Goal: Information Seeking & Learning: Learn about a topic

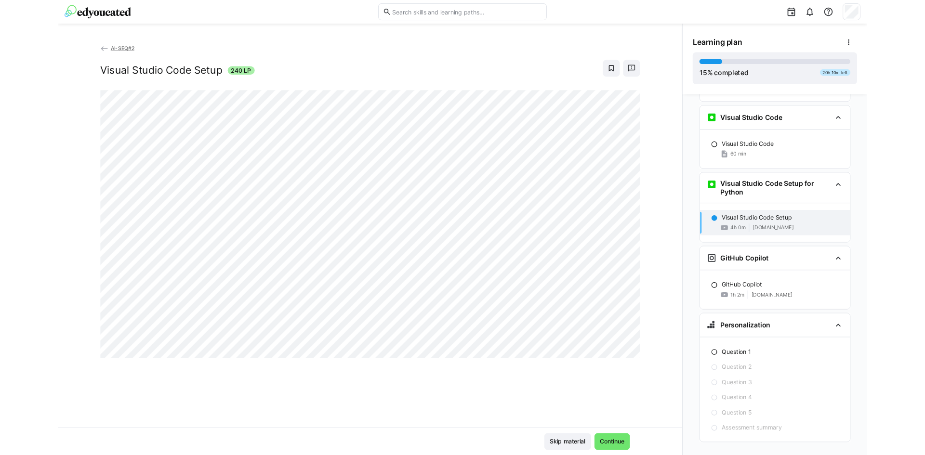
scroll to position [765, 0]
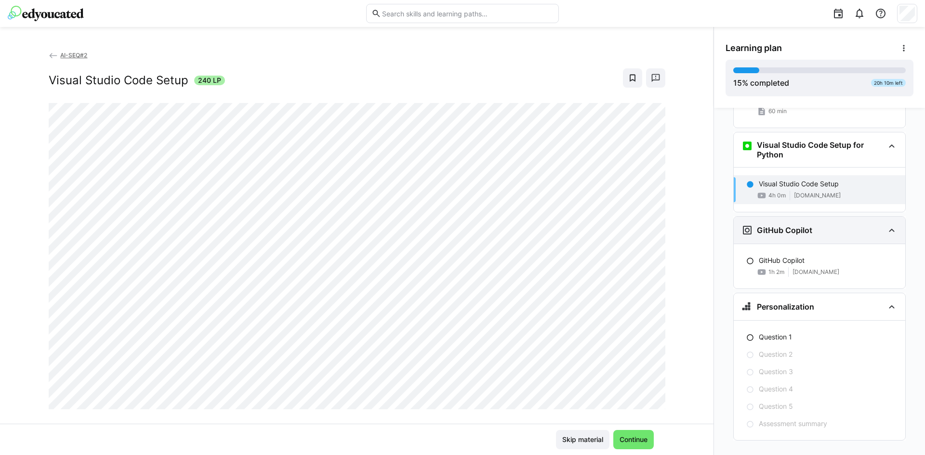
click at [826, 225] on div "GitHub Copilot" at bounding box center [812, 231] width 143 height 12
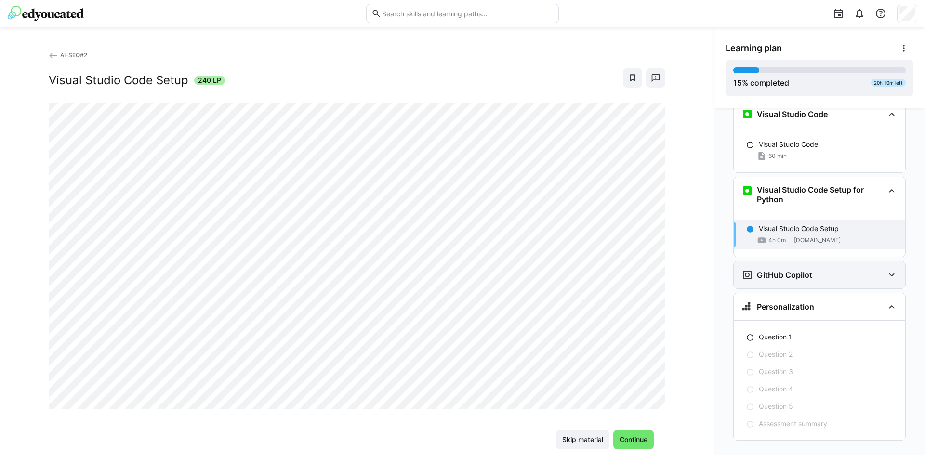
click at [797, 262] on div "GitHub Copilot" at bounding box center [820, 275] width 172 height 27
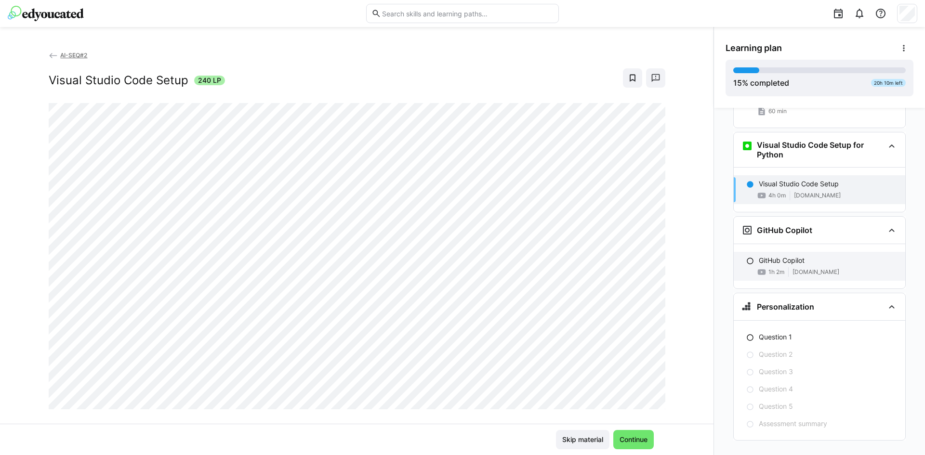
click at [819, 256] on div "GitHub Copilot" at bounding box center [828, 261] width 139 height 10
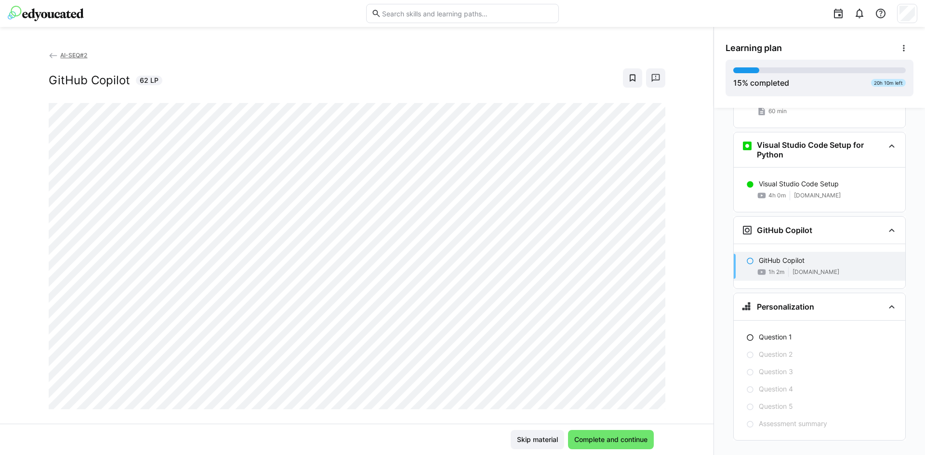
scroll to position [16, 0]
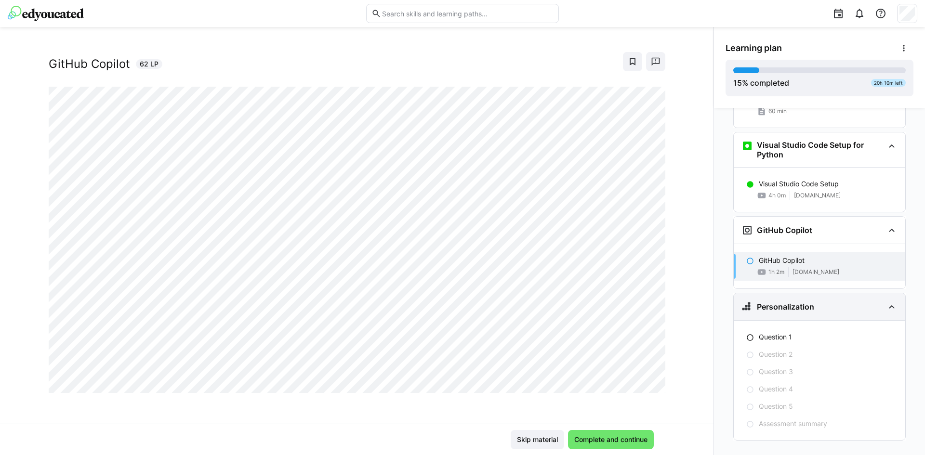
click at [795, 302] on h3 "Personalization" at bounding box center [785, 307] width 57 height 10
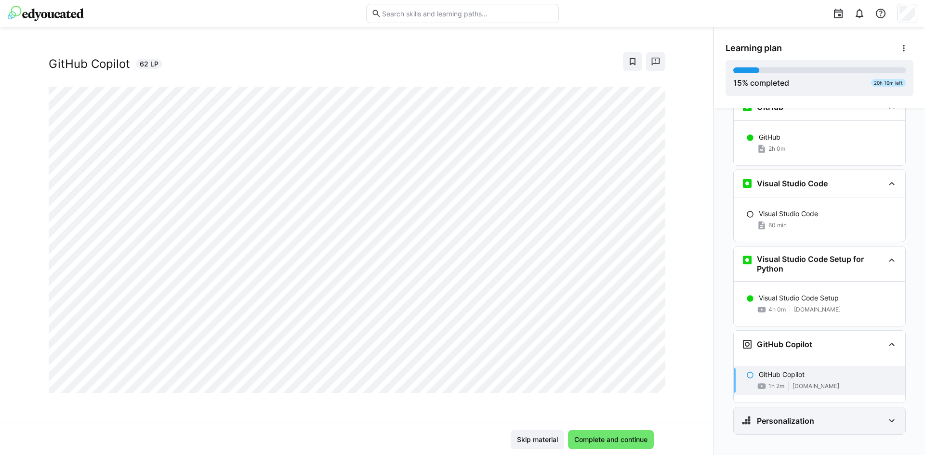
scroll to position [645, 0]
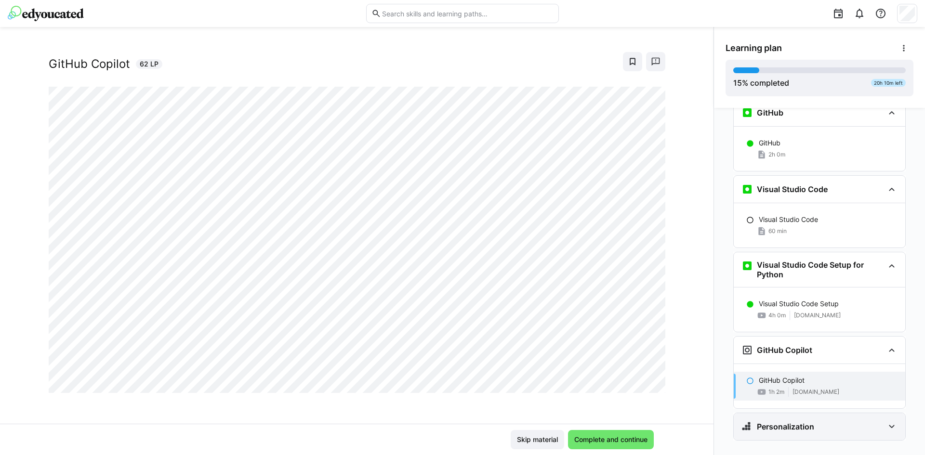
click at [892, 421] on eds-icon at bounding box center [892, 427] width 12 height 12
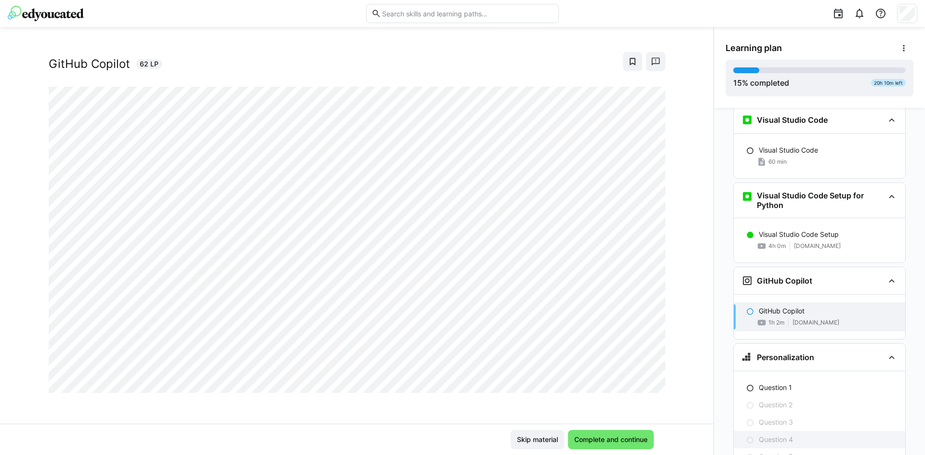
scroll to position [765, 0]
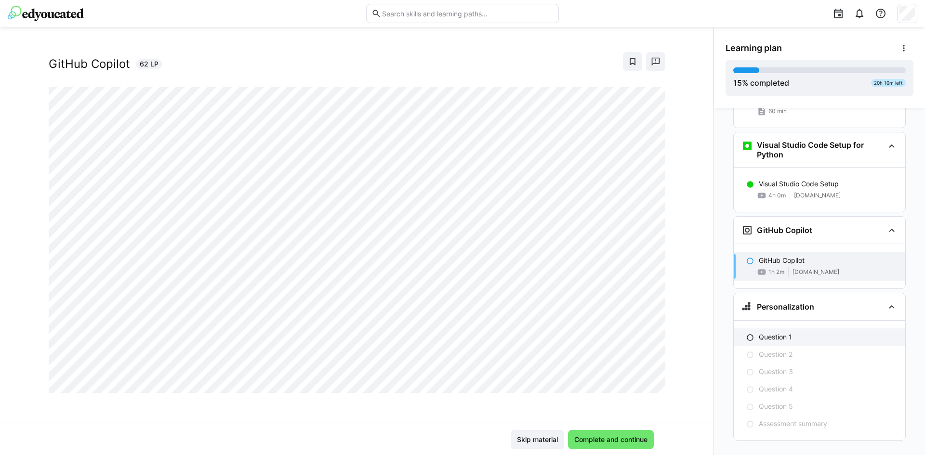
click at [794, 332] on div "Question 1" at bounding box center [828, 337] width 139 height 10
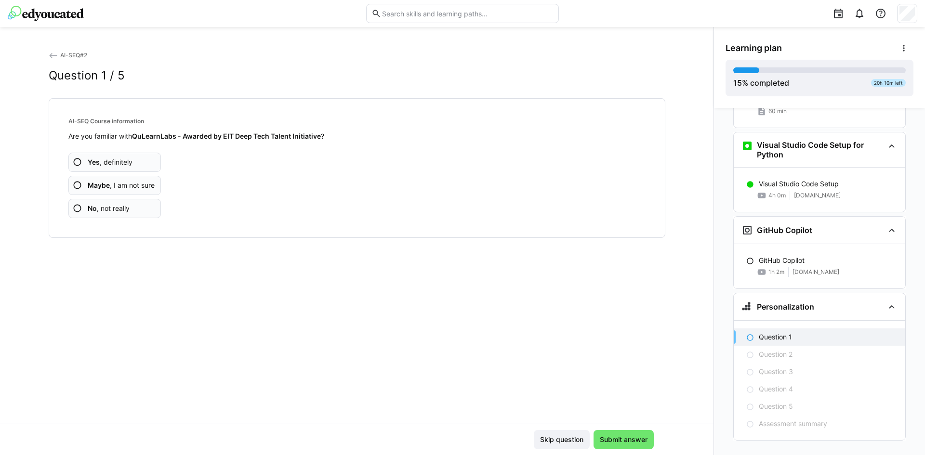
click at [113, 161] on span "Yes , definitely" at bounding box center [110, 163] width 45 height 10
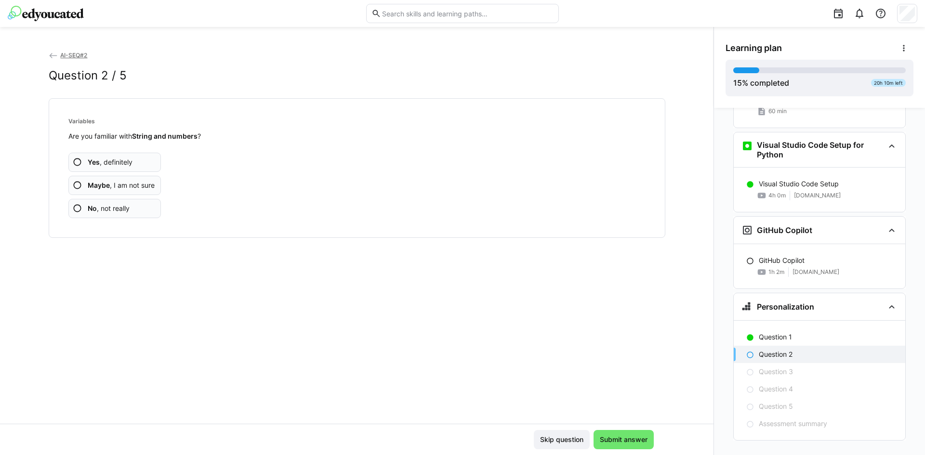
click at [139, 162] on app-assessment-question-radio "Yes , definitely" at bounding box center [114, 162] width 93 height 19
click at [132, 162] on app-assessment-question-radio "Yes , definitely" at bounding box center [114, 162] width 93 height 19
click at [137, 160] on app-assessment-question-radio "Yes , definitely" at bounding box center [114, 162] width 93 height 19
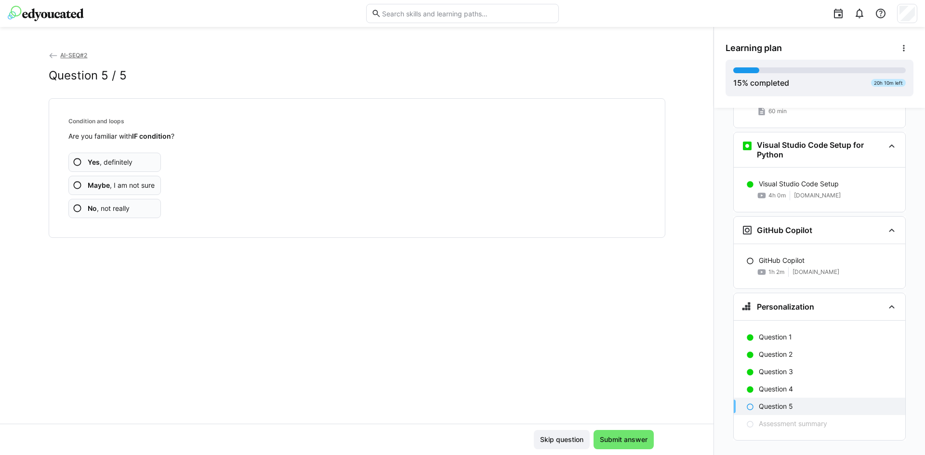
click at [132, 162] on app-assessment-question-radio "Yes , definitely" at bounding box center [114, 162] width 93 height 19
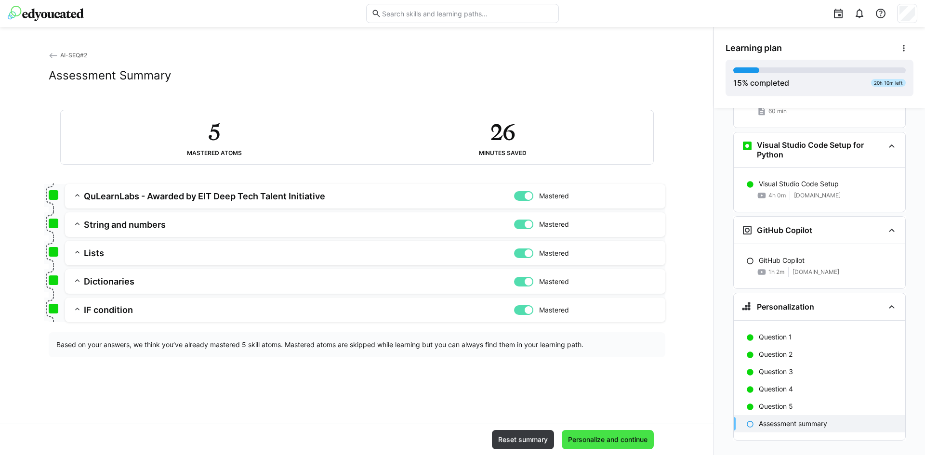
click at [618, 440] on span "Personalize and continue" at bounding box center [608, 440] width 82 height 10
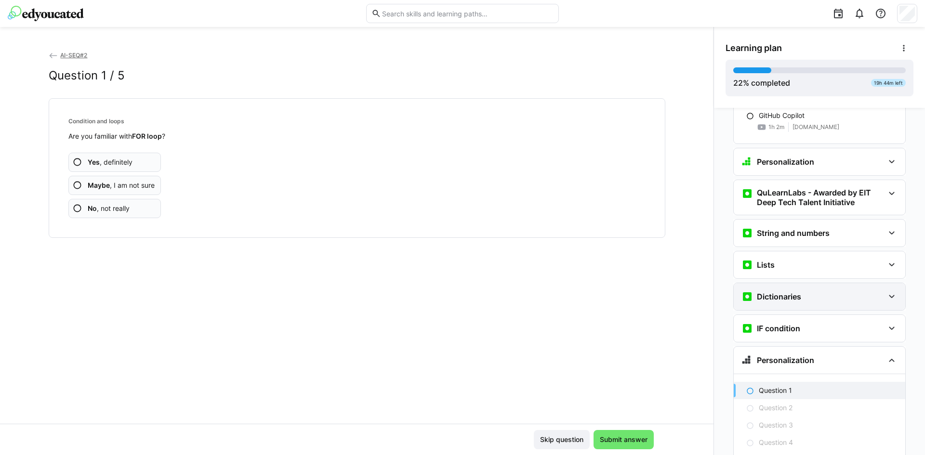
scroll to position [963, 0]
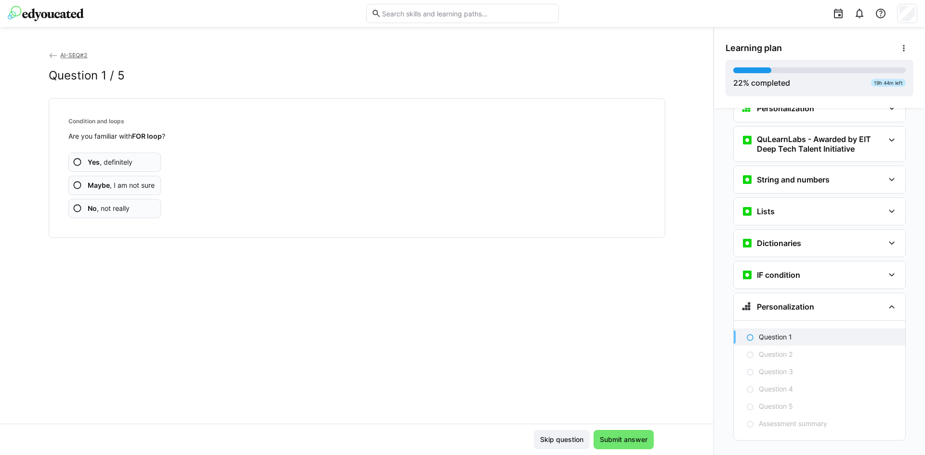
click at [135, 156] on app-assessment-question-radio "Yes , definitely" at bounding box center [114, 162] width 93 height 19
click at [133, 164] on app-assessment-question-radio "Yes , definitely" at bounding box center [114, 162] width 93 height 19
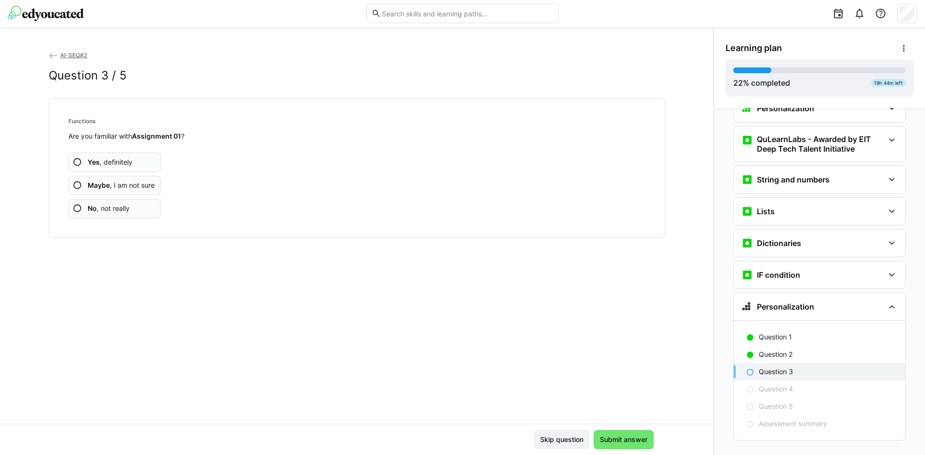
click at [129, 208] on app-assessment-question-radio "No , not really" at bounding box center [114, 208] width 93 height 19
click at [130, 206] on app-assessment-question-radio "No , not really" at bounding box center [114, 208] width 93 height 19
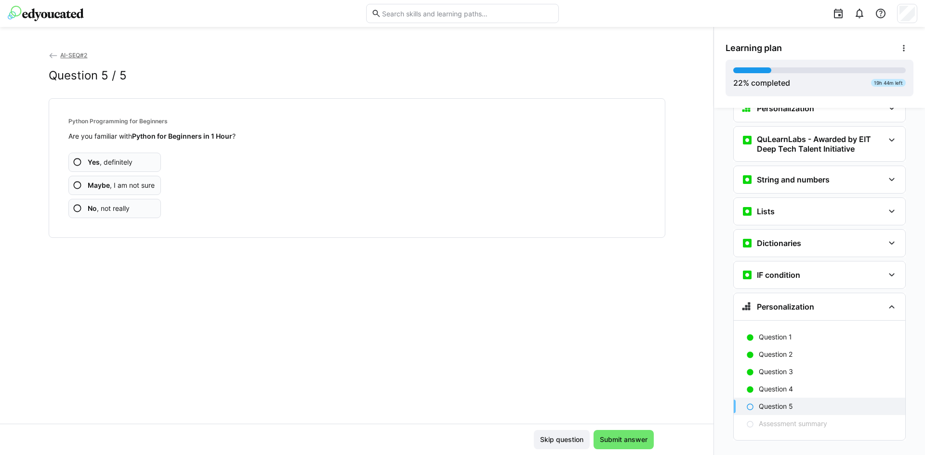
click at [132, 190] on app-assessment-question-radio "Maybe , I am not sure" at bounding box center [114, 185] width 93 height 19
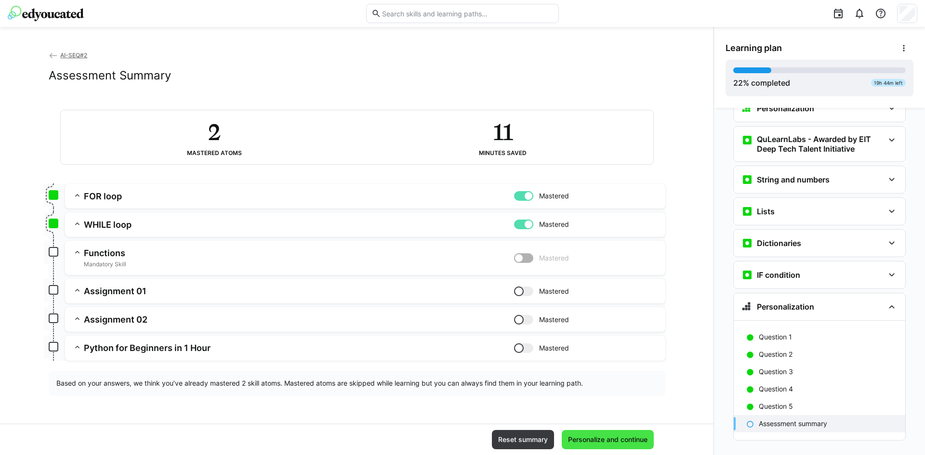
click at [627, 443] on span "Personalize and continue" at bounding box center [608, 440] width 82 height 10
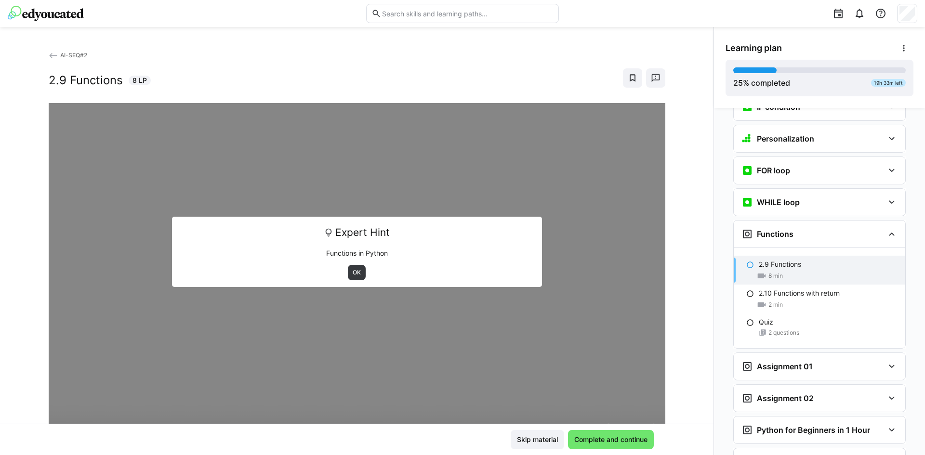
scroll to position [1186, 0]
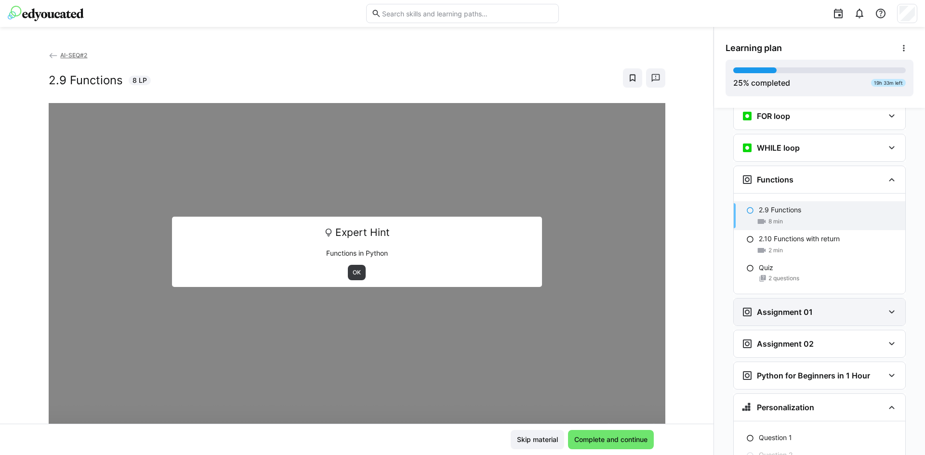
click at [899, 299] on div "Assignment 01" at bounding box center [820, 312] width 172 height 27
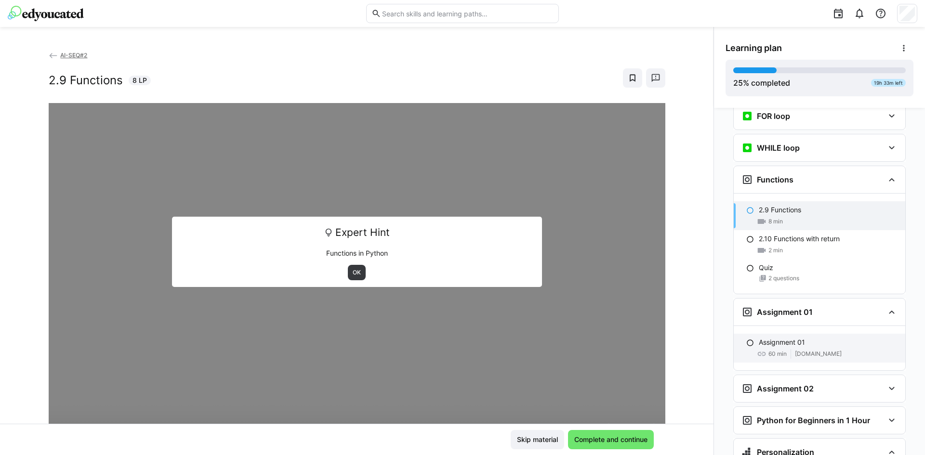
click at [793, 334] on div "Assignment 01 60 min [DOMAIN_NAME]" at bounding box center [820, 348] width 172 height 29
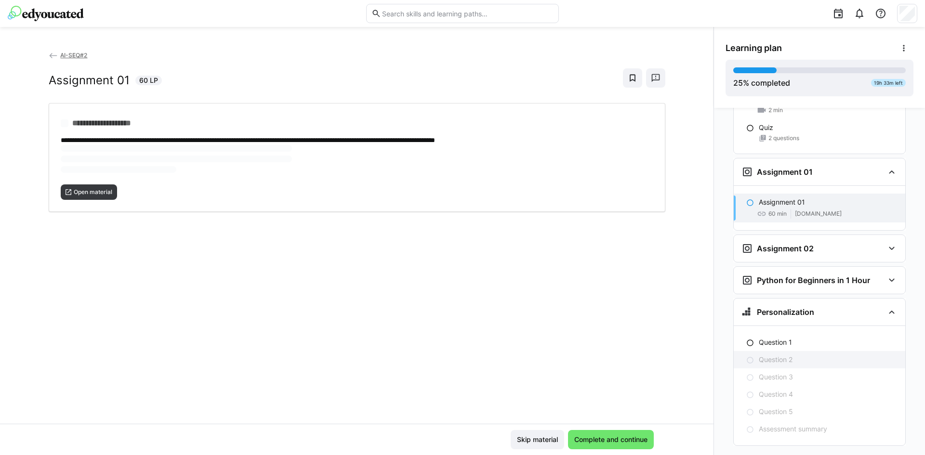
scroll to position [1331, 0]
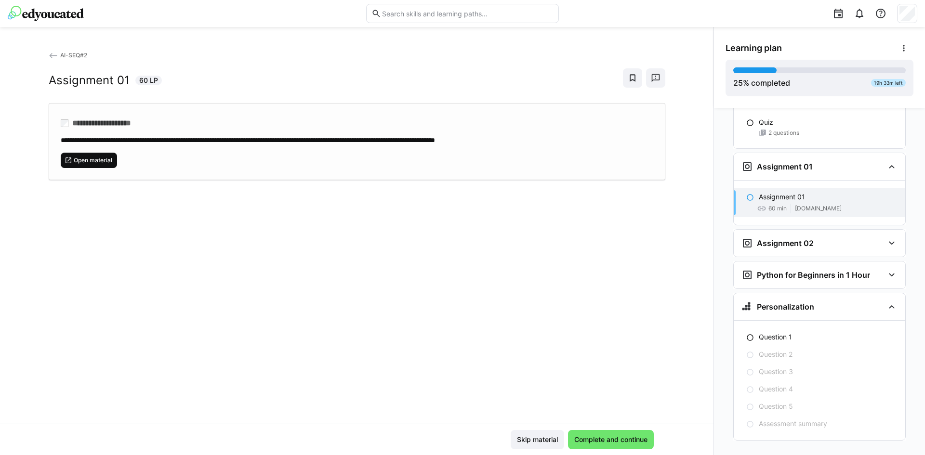
click at [94, 163] on span "Open material" at bounding box center [93, 161] width 40 height 8
click at [873, 238] on div "Assignment 02" at bounding box center [812, 244] width 143 height 12
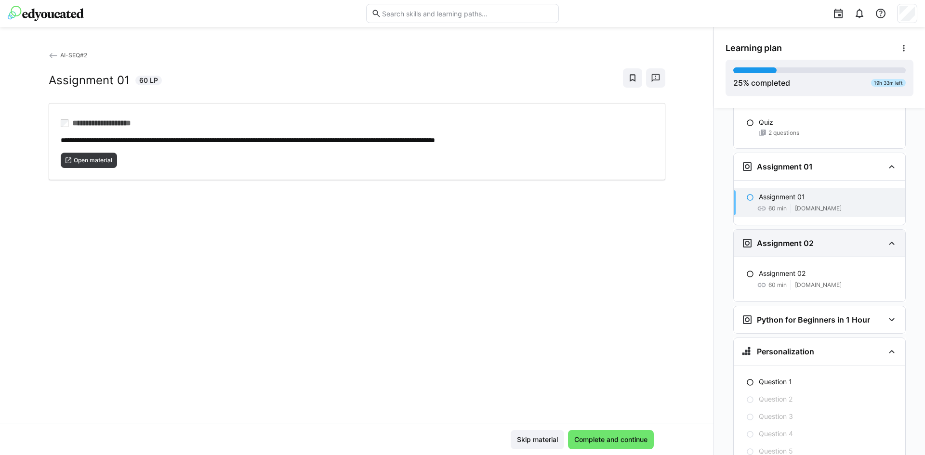
click at [868, 238] on div "Assignment 02" at bounding box center [812, 244] width 143 height 12
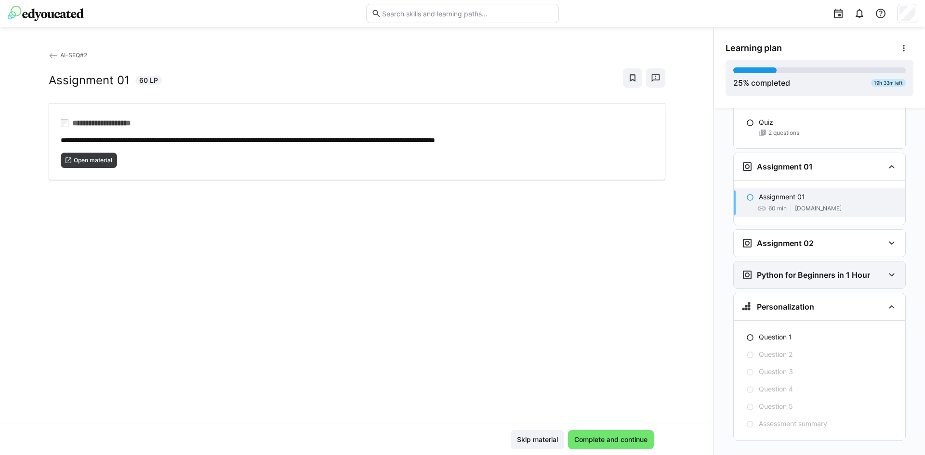
click at [874, 269] on div "Python for Beginners in 1 Hour" at bounding box center [812, 275] width 143 height 12
click at [881, 262] on div "Python for Beginners in 1 Hour" at bounding box center [820, 275] width 172 height 27
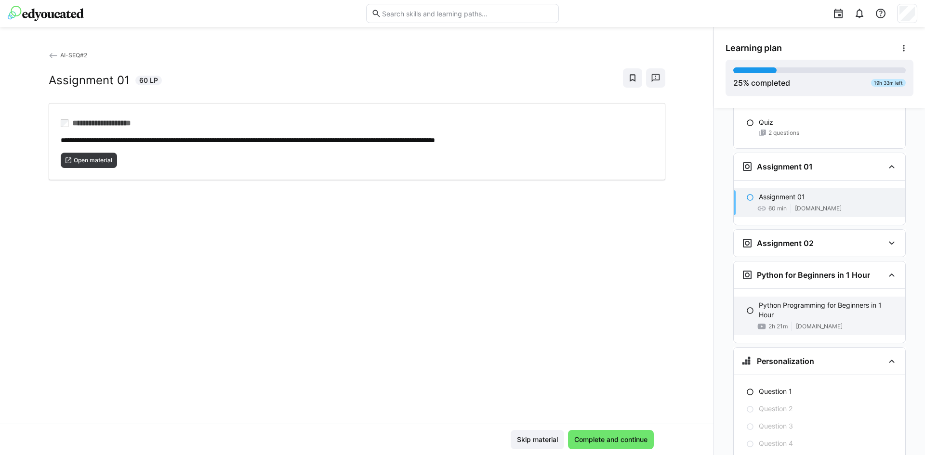
click at [825, 301] on p "Python Programming for Beginners in 1 Hour" at bounding box center [828, 310] width 139 height 19
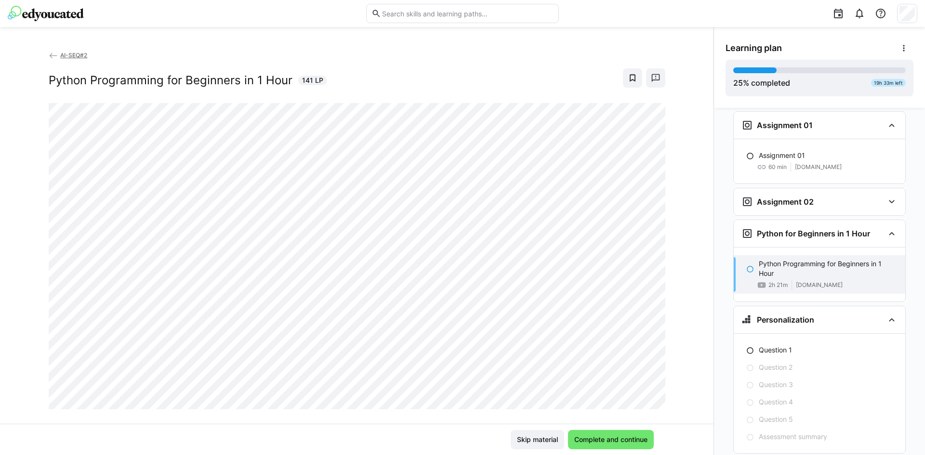
scroll to position [1386, 0]
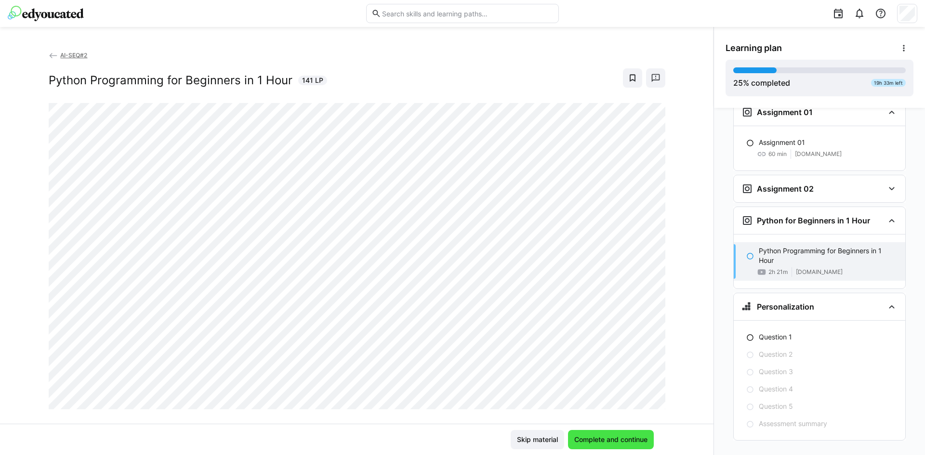
click at [610, 437] on span "Complete and continue" at bounding box center [611, 440] width 76 height 10
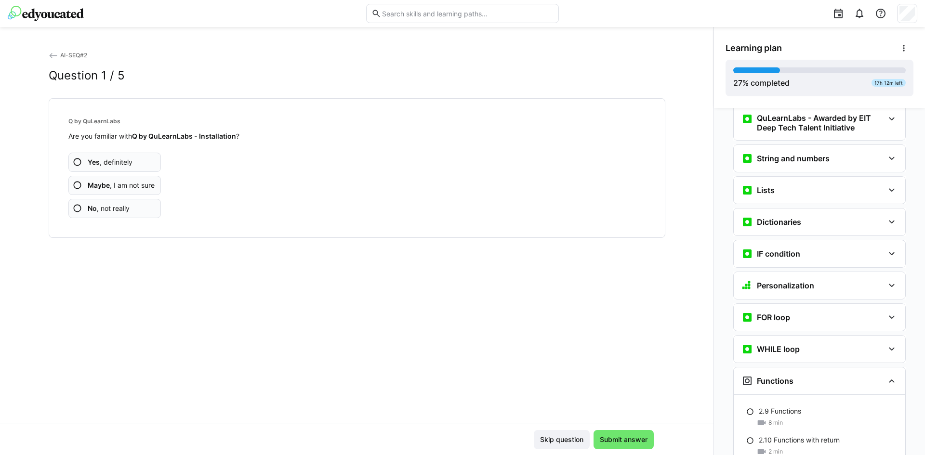
scroll to position [823, 0]
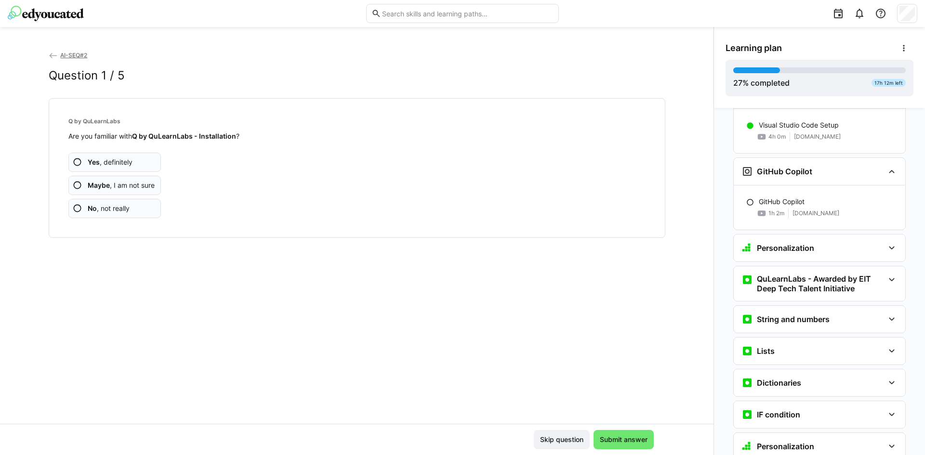
click at [126, 209] on span "No , not really" at bounding box center [109, 209] width 42 height 10
click at [147, 212] on app-assessment-question-radio "No , not really" at bounding box center [114, 208] width 93 height 19
click at [129, 210] on app-assessment-question-radio "No , not really" at bounding box center [114, 208] width 93 height 19
click at [129, 209] on app-assessment-question-radio "No , not really" at bounding box center [114, 208] width 93 height 19
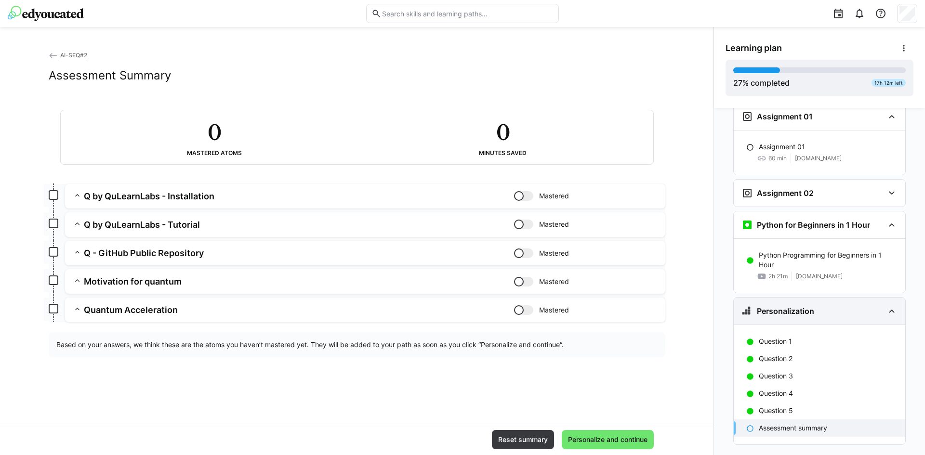
scroll to position [1386, 0]
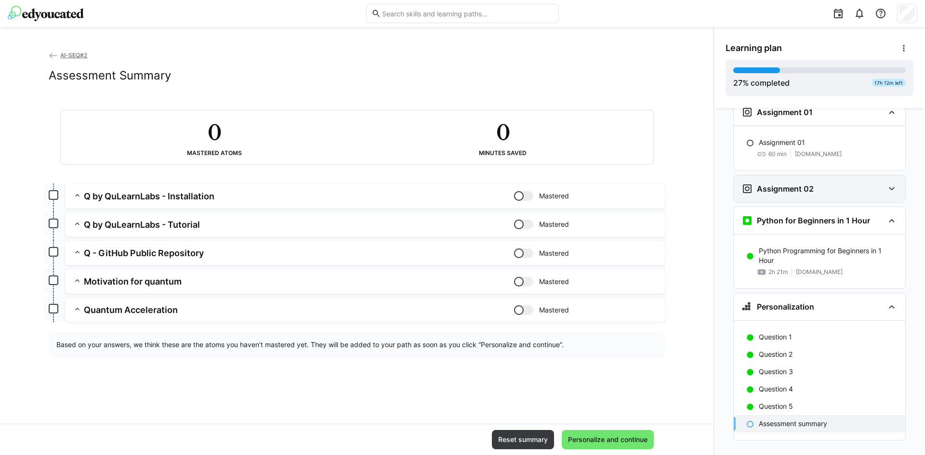
click at [840, 183] on div "Assignment 02" at bounding box center [812, 189] width 143 height 12
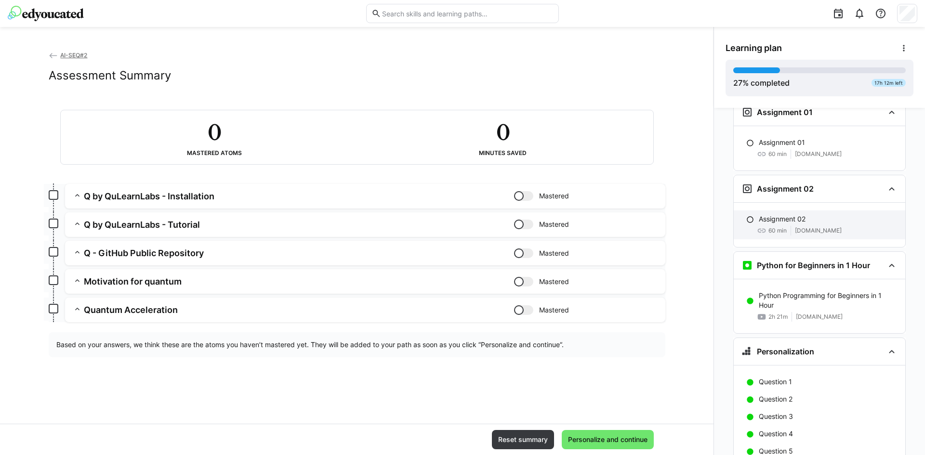
click at [780, 226] on div "60 min" at bounding box center [772, 231] width 30 height 10
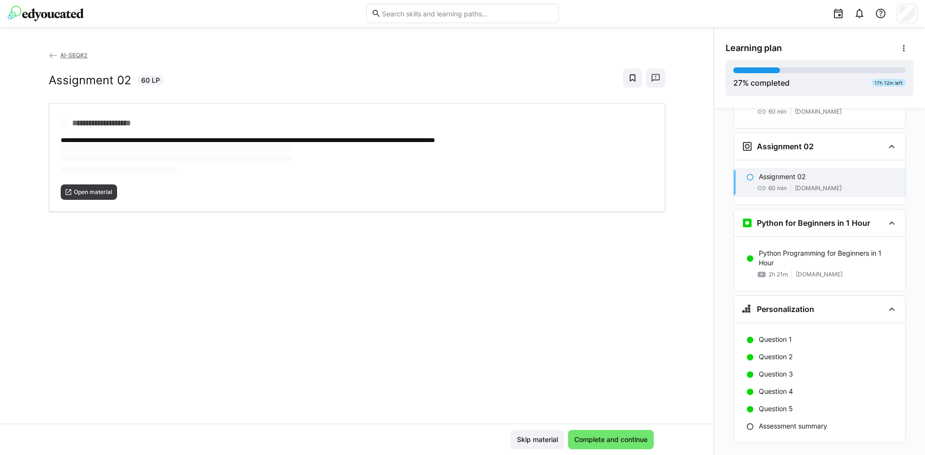
scroll to position [1430, 0]
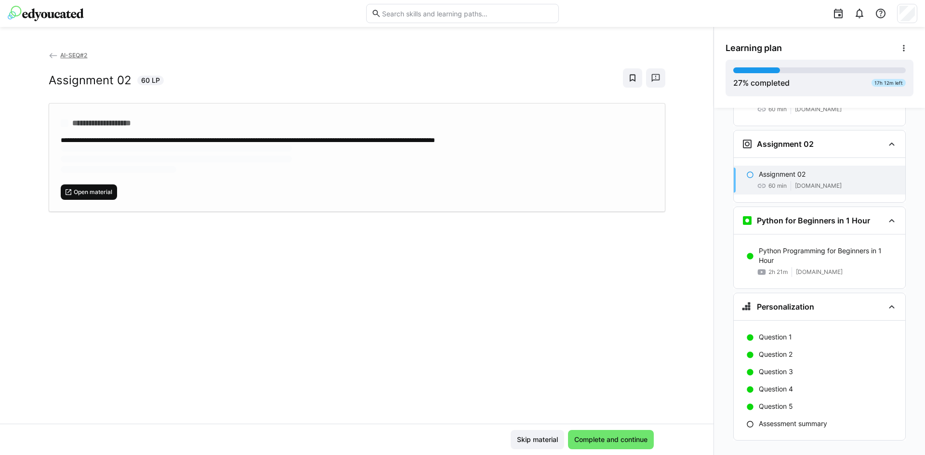
click at [91, 191] on span "Open material" at bounding box center [93, 192] width 40 height 8
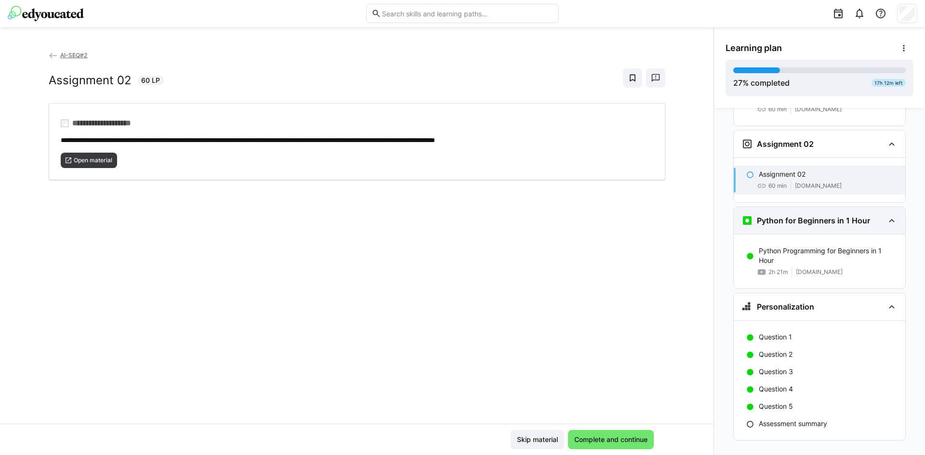
scroll to position [1270, 0]
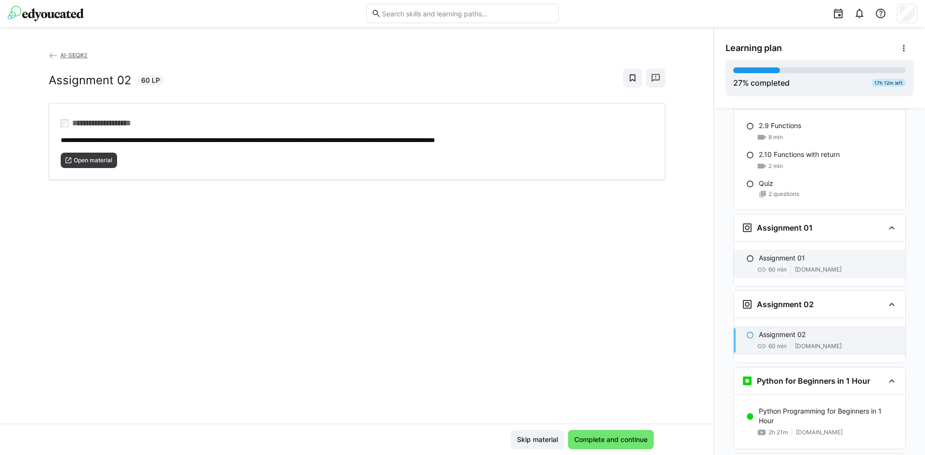
click at [781, 266] on span "60 min" at bounding box center [777, 270] width 18 height 8
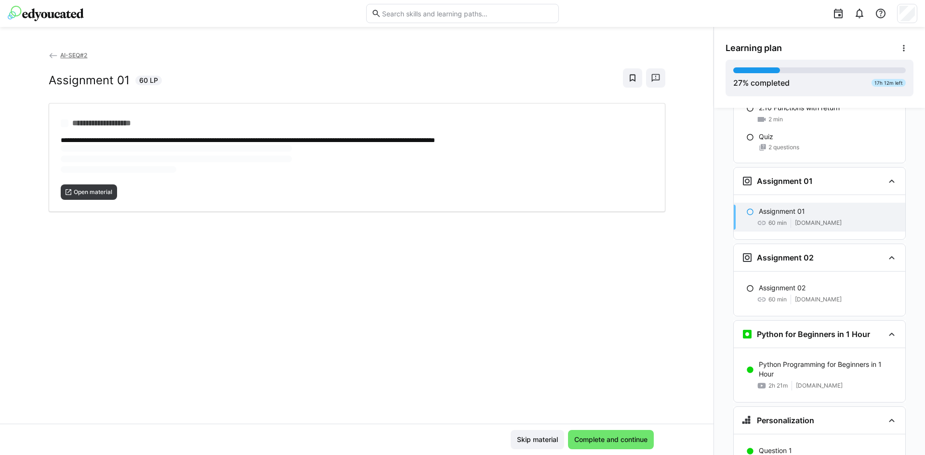
scroll to position [1361, 0]
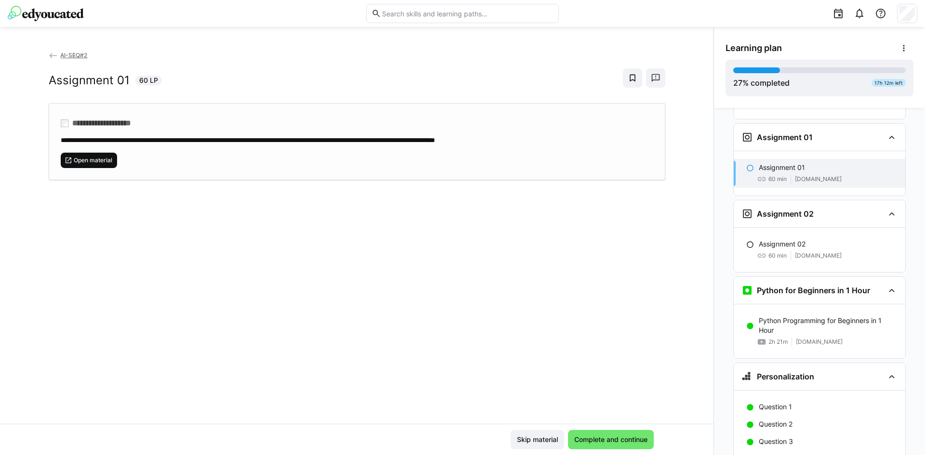
click at [77, 158] on span "Open material" at bounding box center [93, 161] width 40 height 8
drag, startPoint x: 102, startPoint y: 161, endPoint x: 49, endPoint y: 277, distance: 127.4
click at [49, 277] on div "**********" at bounding box center [357, 237] width 714 height 374
click at [103, 160] on span "Open material" at bounding box center [93, 161] width 40 height 8
click at [101, 157] on span "Open material" at bounding box center [93, 161] width 40 height 8
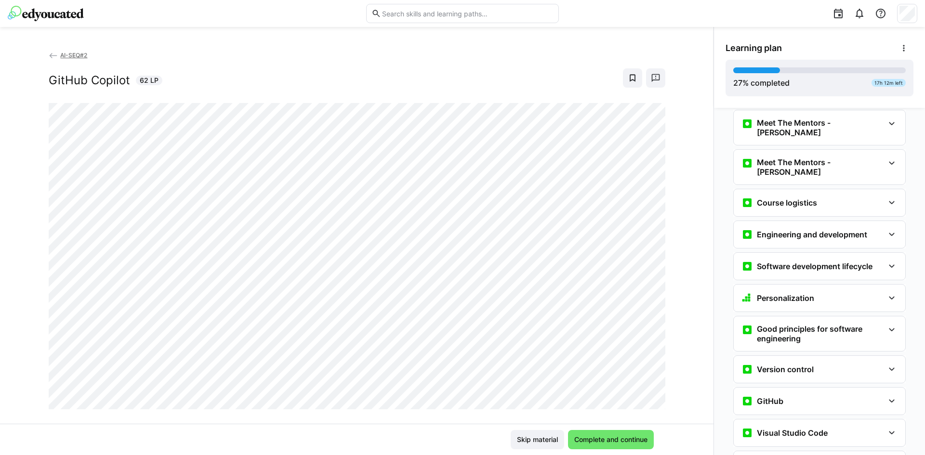
scroll to position [11, 0]
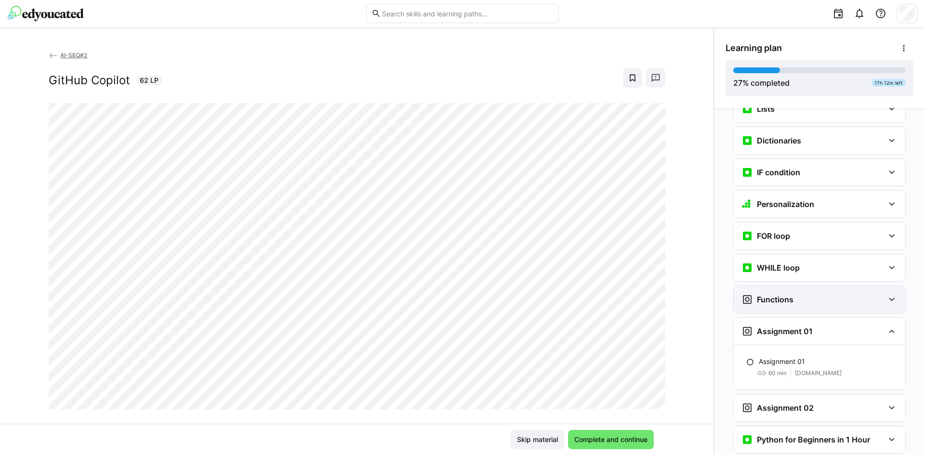
click at [800, 294] on div "Functions" at bounding box center [812, 300] width 143 height 12
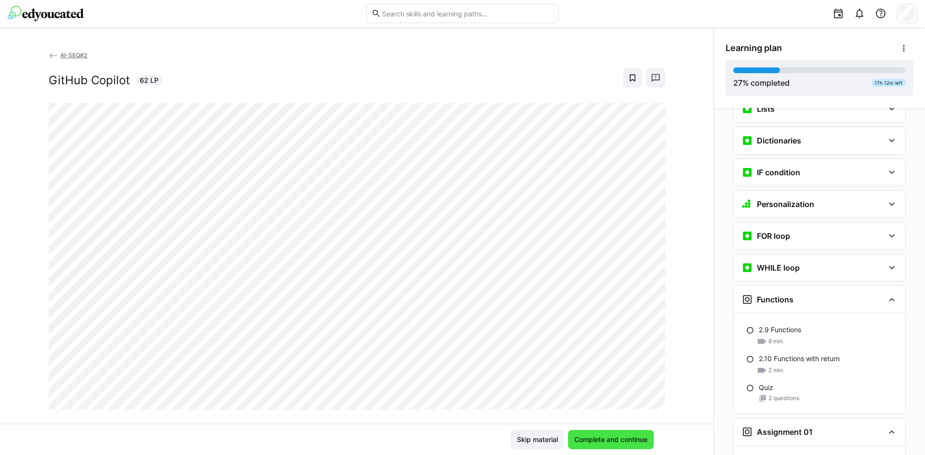
click at [610, 444] on span "Complete and continue" at bounding box center [611, 440] width 76 height 10
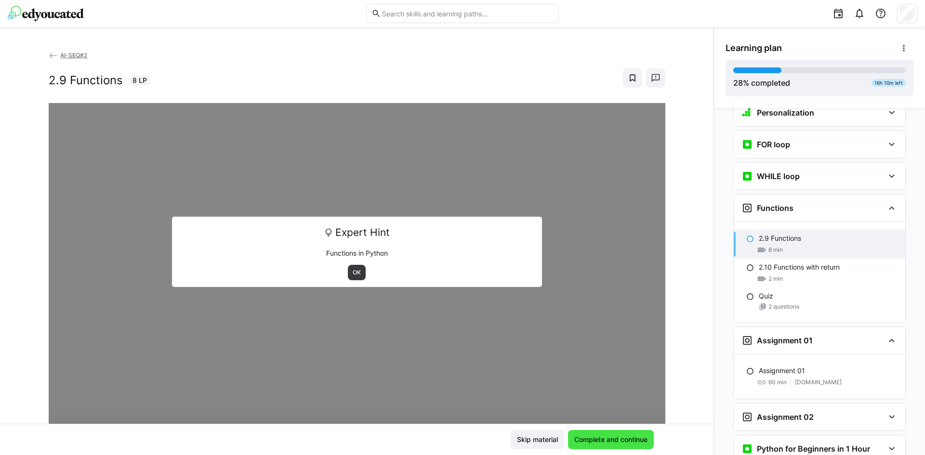
scroll to position [766, 0]
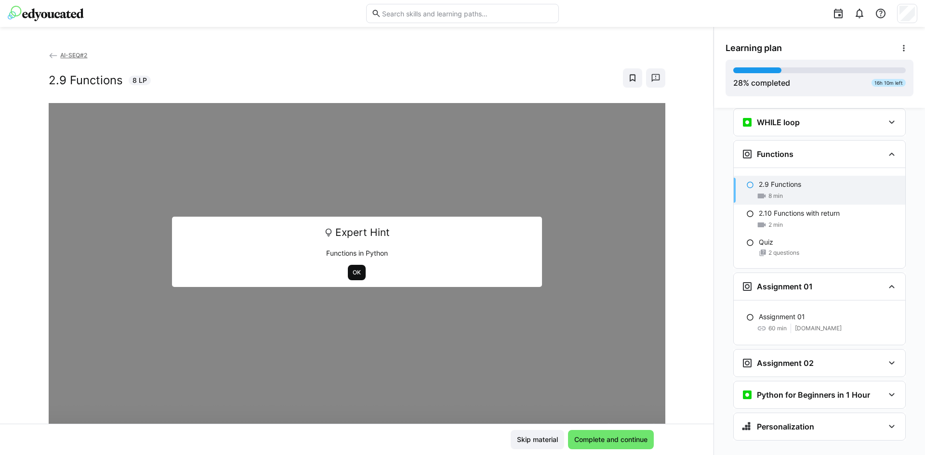
click at [348, 268] on span "OK" at bounding box center [357, 272] width 18 height 15
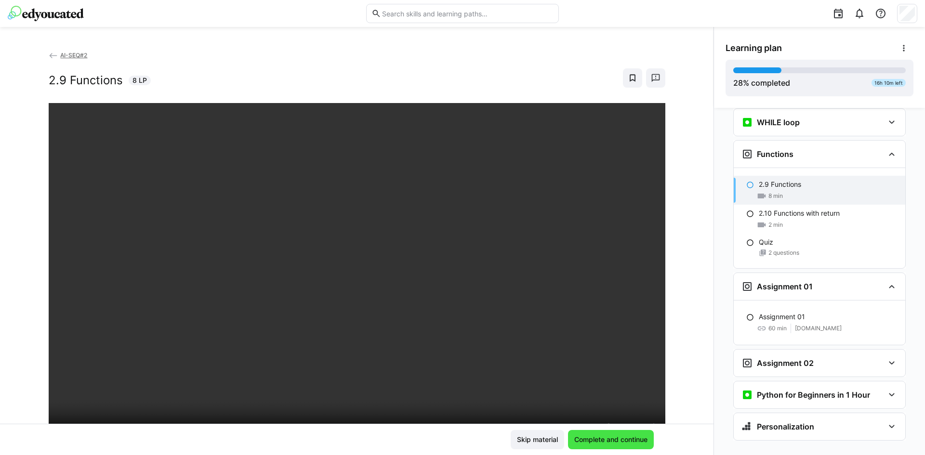
click at [603, 439] on span "Complete and continue" at bounding box center [611, 440] width 76 height 10
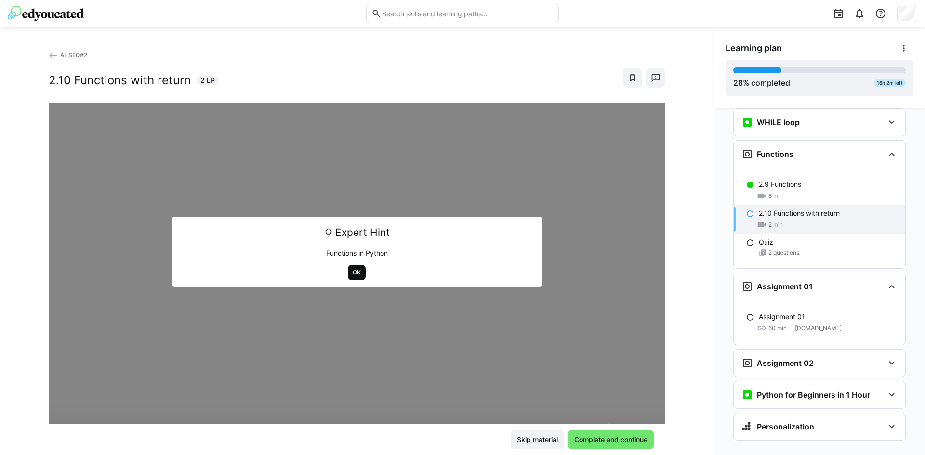
click at [349, 268] on span "OK" at bounding box center [357, 272] width 18 height 15
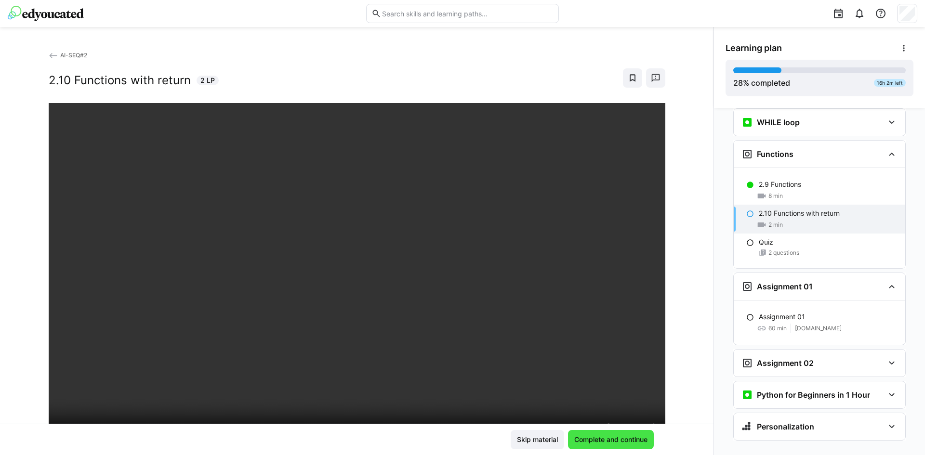
click at [591, 438] on span "Complete and continue" at bounding box center [611, 440] width 76 height 10
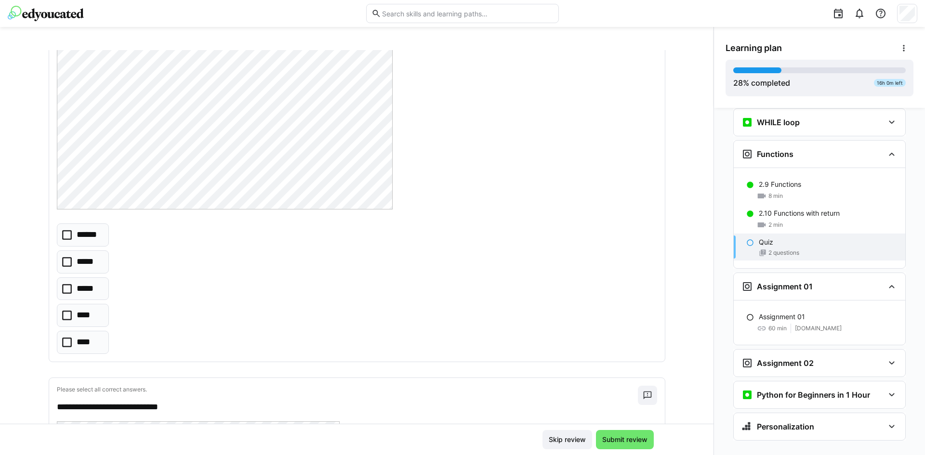
scroll to position [29, 0]
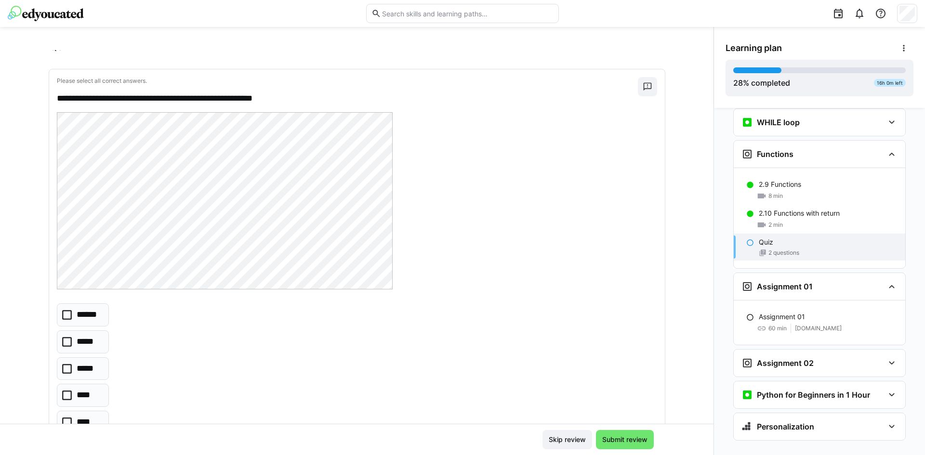
click at [77, 311] on p "******" at bounding box center [90, 315] width 26 height 13
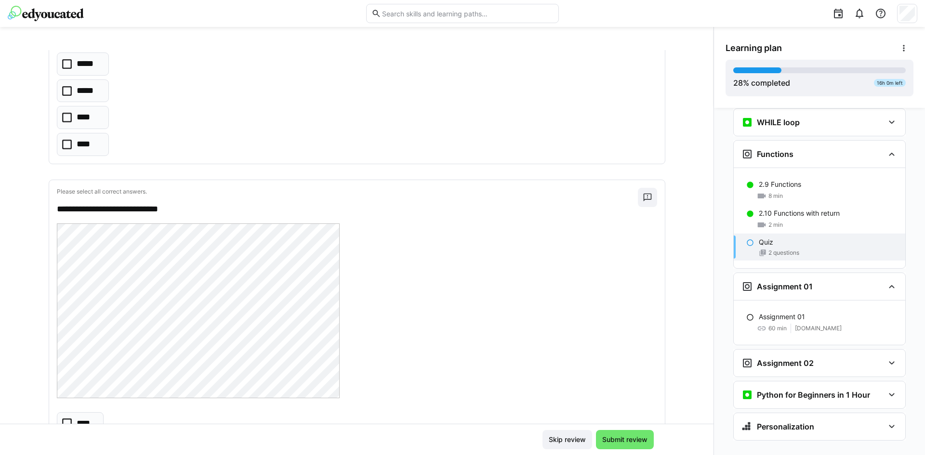
scroll to position [431, 0]
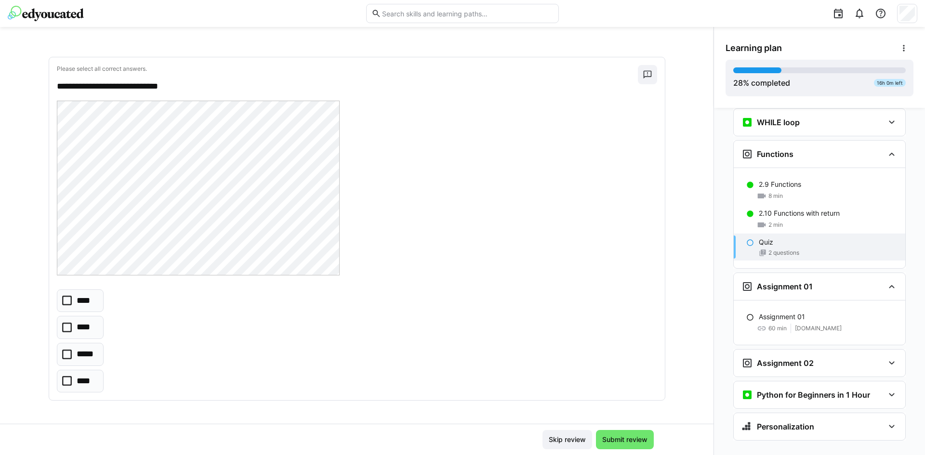
click at [77, 381] on p "****" at bounding box center [84, 381] width 15 height 13
click at [79, 358] on p "*****" at bounding box center [87, 354] width 20 height 13
click at [77, 357] on p "*****" at bounding box center [87, 354] width 20 height 13
click at [67, 374] on eds-checkbox "****" at bounding box center [80, 381] width 47 height 23
click at [79, 351] on p "*****" at bounding box center [87, 354] width 20 height 13
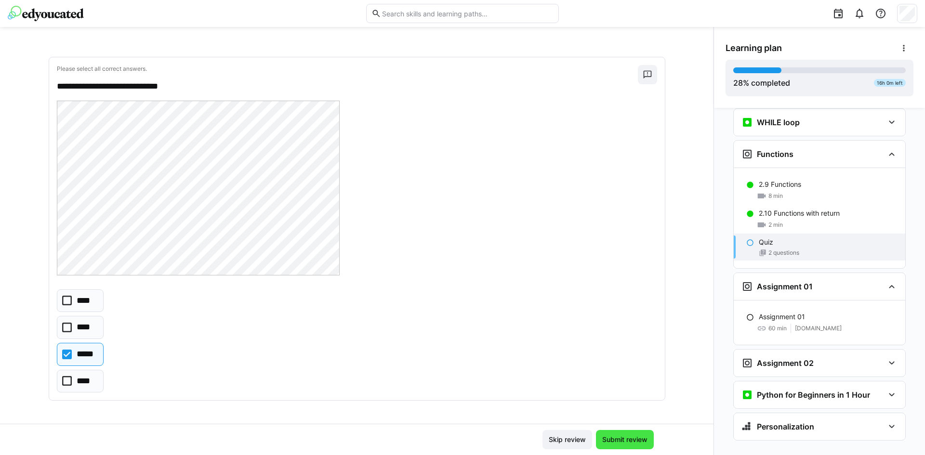
click at [616, 445] on span "Submit review" at bounding box center [625, 439] width 58 height 19
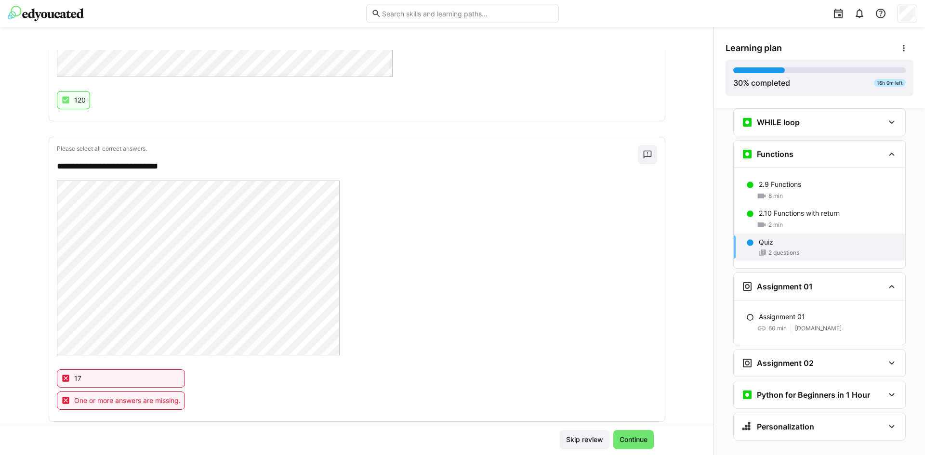
scroll to position [363, 0]
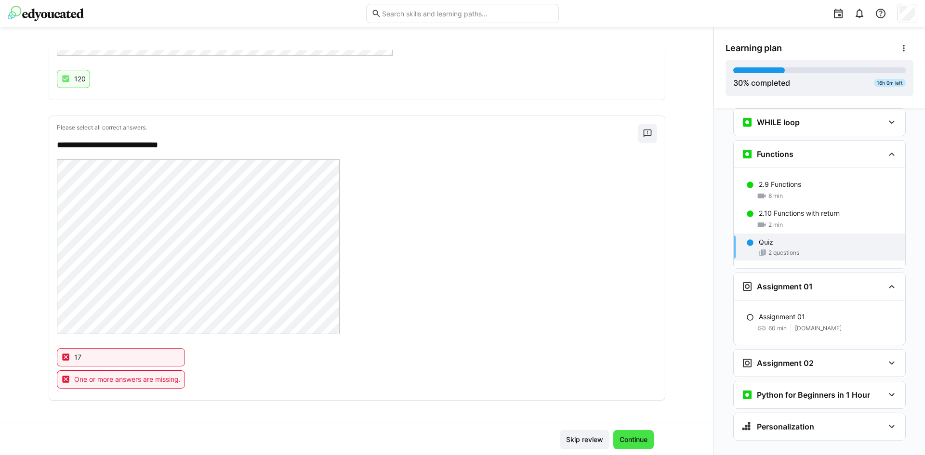
click at [633, 438] on span "Continue" at bounding box center [633, 440] width 31 height 10
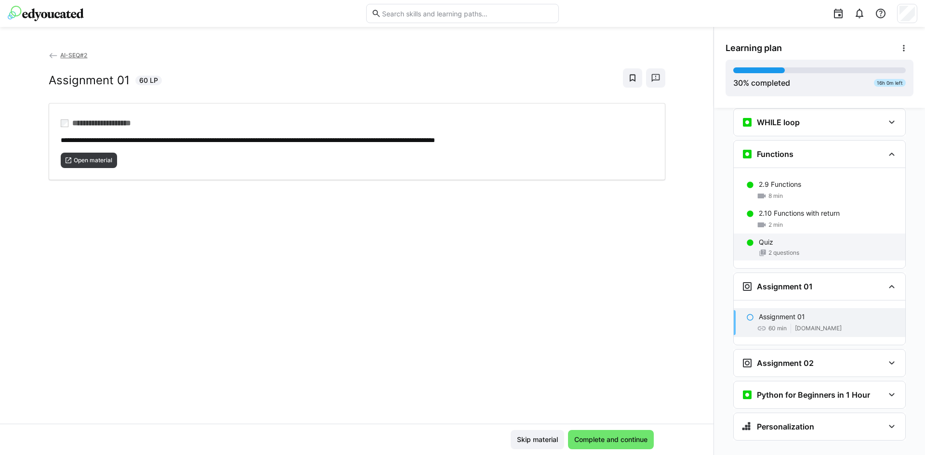
click at [768, 249] on span "2 questions" at bounding box center [783, 253] width 31 height 8
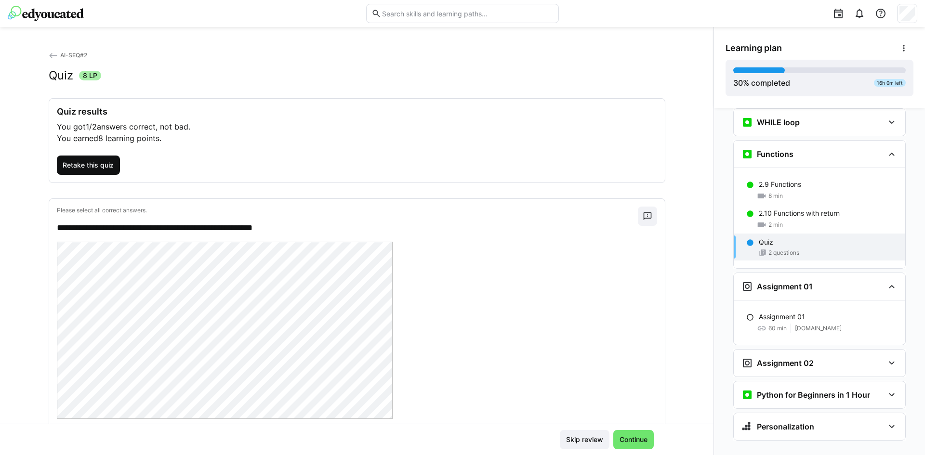
click at [92, 171] on span "Retake this quiz" at bounding box center [89, 165] width 64 height 19
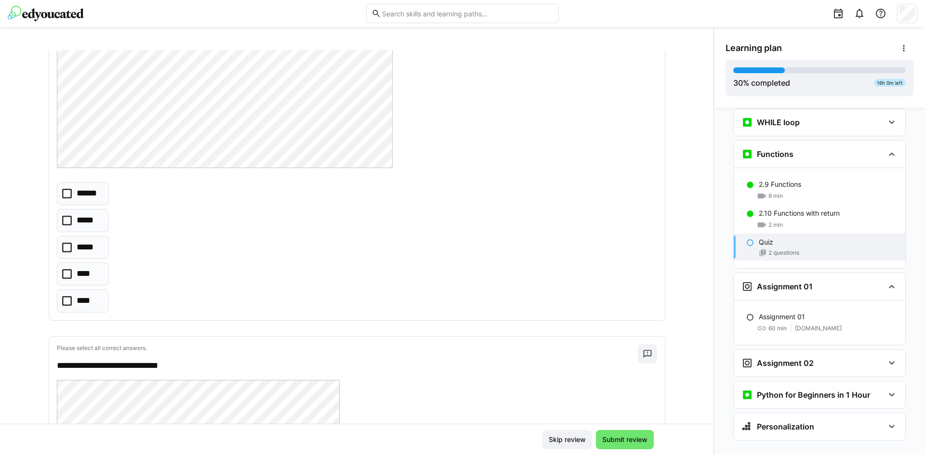
scroll to position [160, 0]
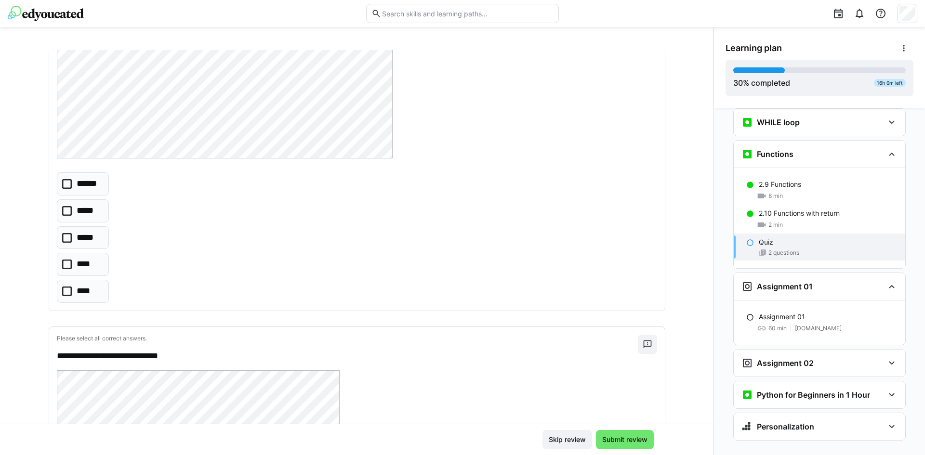
click at [70, 182] on eds-checkbox "******" at bounding box center [83, 183] width 53 height 23
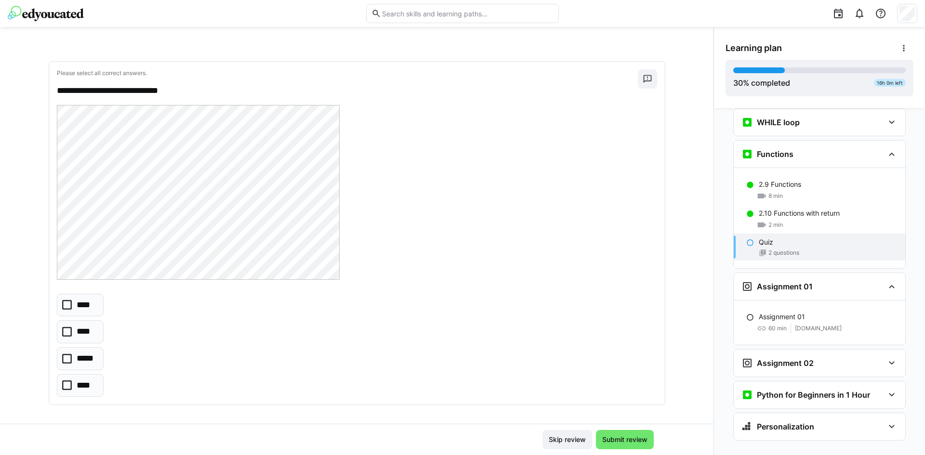
scroll to position [431, 0]
drag, startPoint x: 172, startPoint y: 87, endPoint x: 35, endPoint y: 85, distance: 136.8
click at [35, 85] on div "**********" at bounding box center [357, 237] width 714 height 374
click at [84, 303] on p "****" at bounding box center [85, 301] width 16 height 13
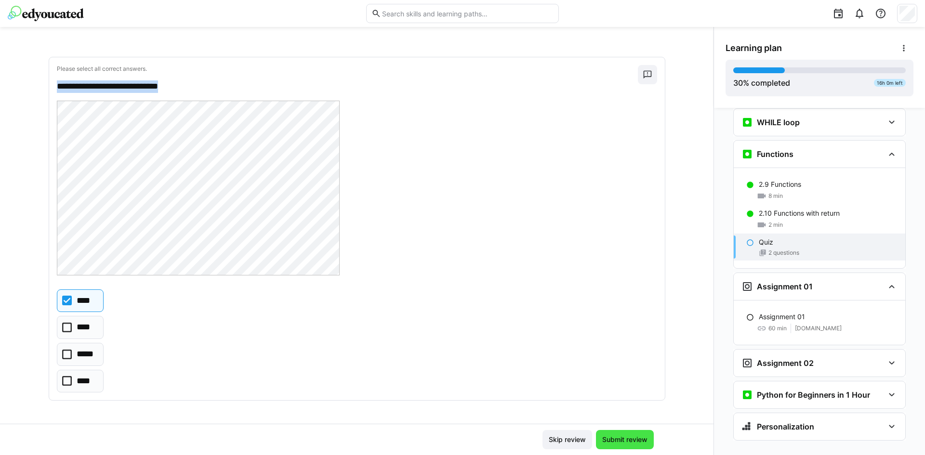
click at [630, 436] on span "Submit review" at bounding box center [625, 440] width 48 height 10
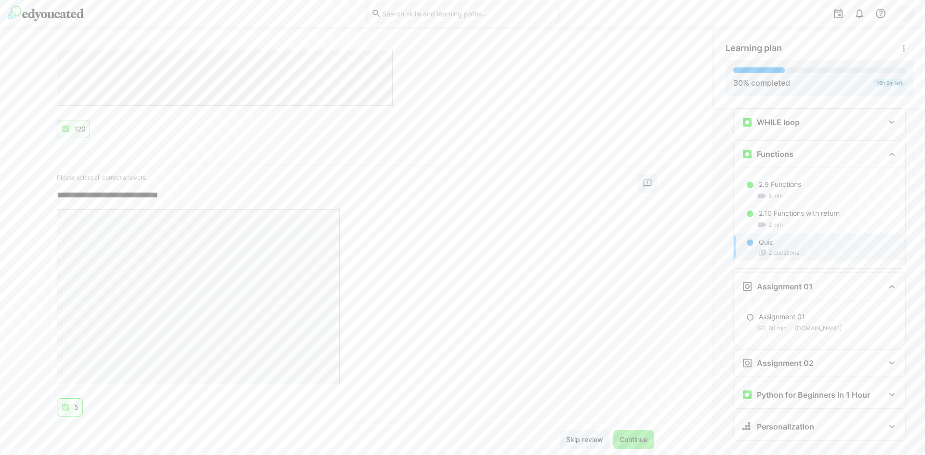
scroll to position [341, 0]
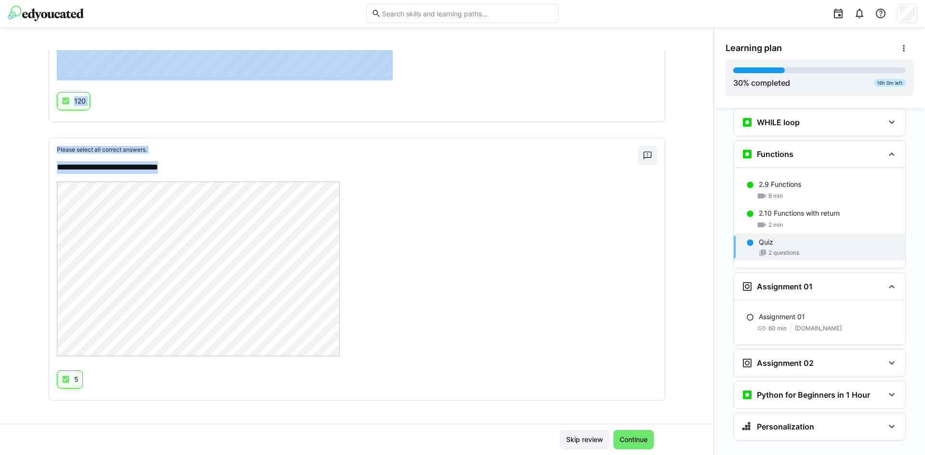
drag, startPoint x: 175, startPoint y: 166, endPoint x: -15, endPoint y: 150, distance: 191.0
click at [0, 150] on html "**********" at bounding box center [462, 227] width 925 height 455
click at [231, 158] on div "**********" at bounding box center [347, 160] width 581 height 28
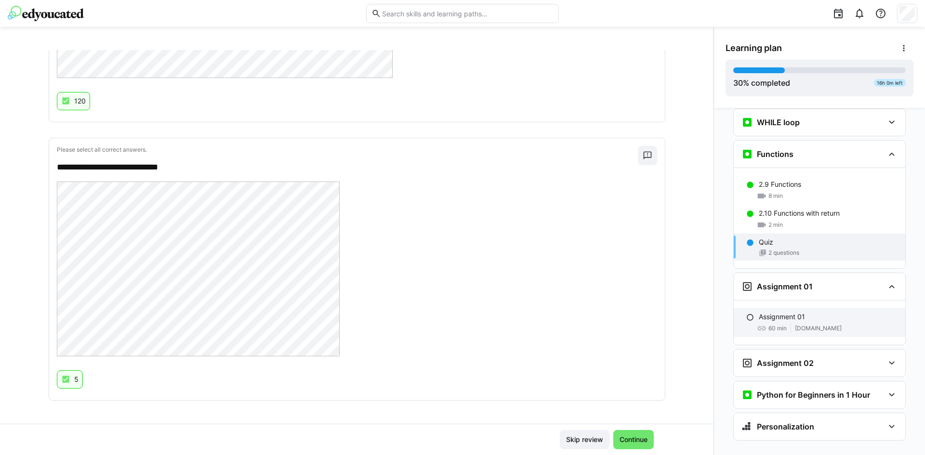
click at [794, 312] on p "Assignment 01" at bounding box center [782, 317] width 46 height 10
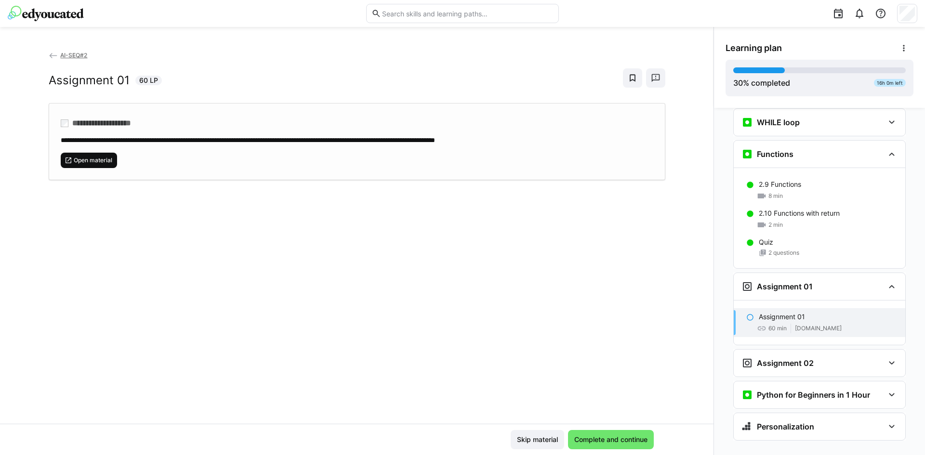
click at [93, 155] on span "Open material" at bounding box center [89, 160] width 57 height 15
click at [108, 157] on span "Open material" at bounding box center [93, 161] width 40 height 8
click at [96, 155] on span "Open material" at bounding box center [89, 160] width 57 height 15
click at [92, 160] on span "Open material" at bounding box center [93, 161] width 40 height 8
click at [759, 312] on p "Assignment 01" at bounding box center [782, 317] width 46 height 10
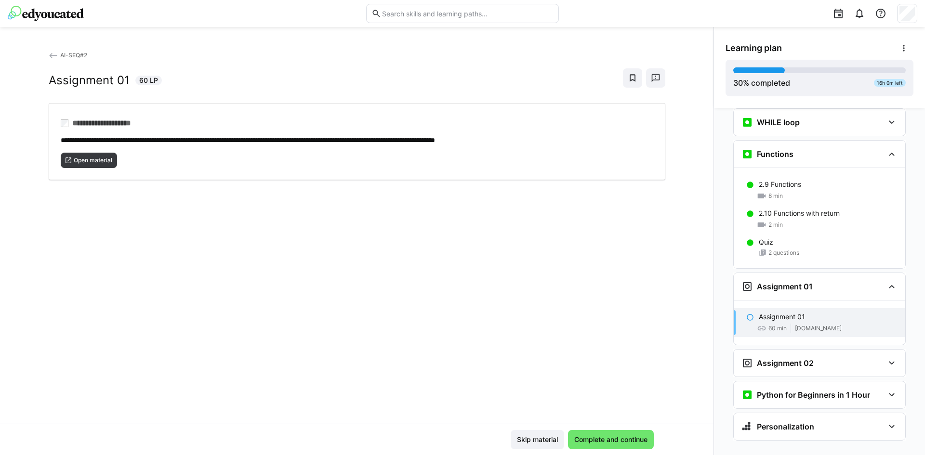
click at [332, 68] on div "Assignment 01 60 LP" at bounding box center [357, 77] width 617 height 19
click at [108, 163] on span "Open material" at bounding box center [93, 161] width 40 height 8
